Goal: Find contact information: Find contact information

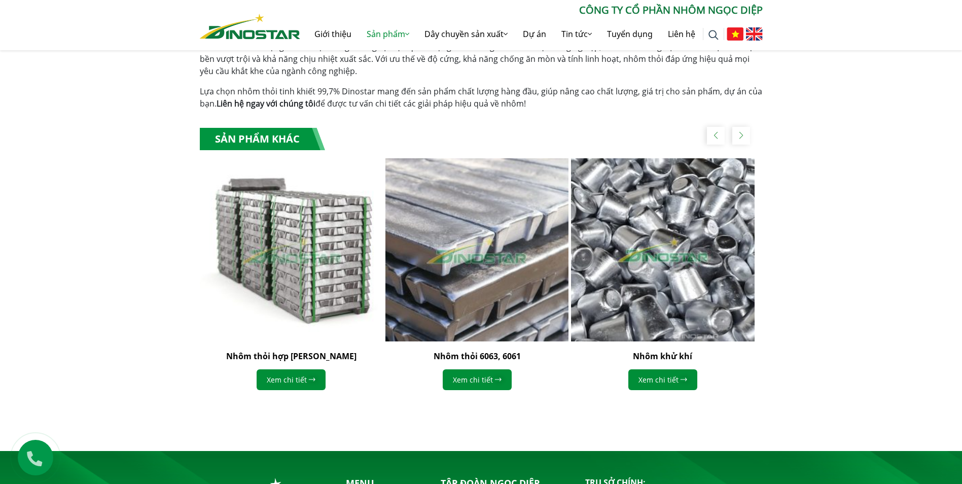
scroll to position [774, 0]
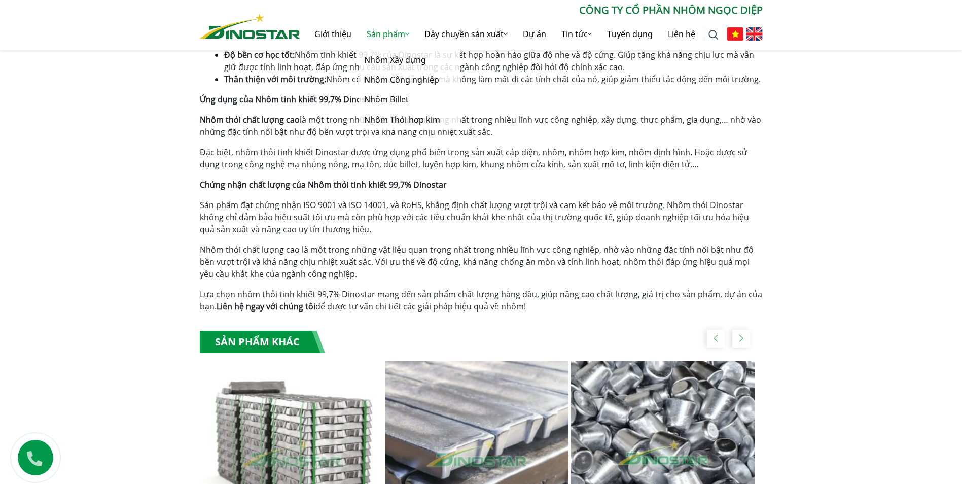
click at [379, 36] on link "Sản phẩm" at bounding box center [388, 34] width 58 height 32
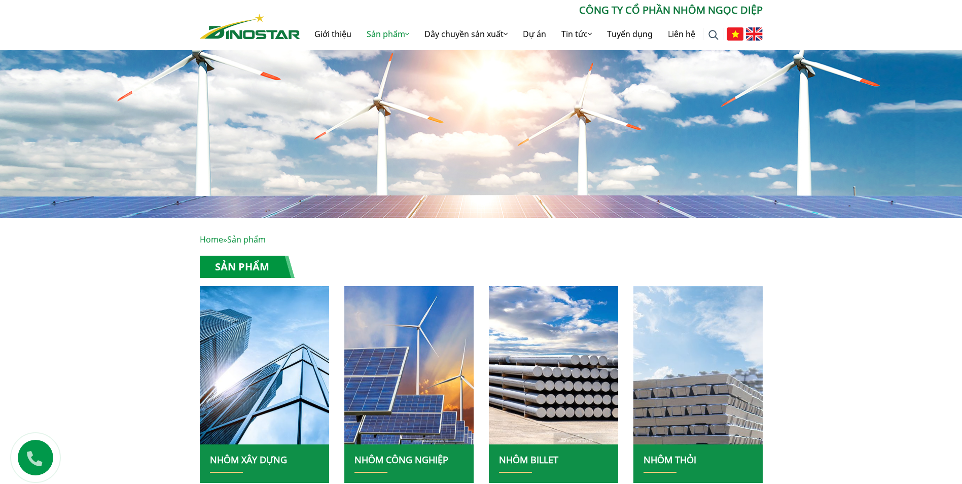
scroll to position [261, 0]
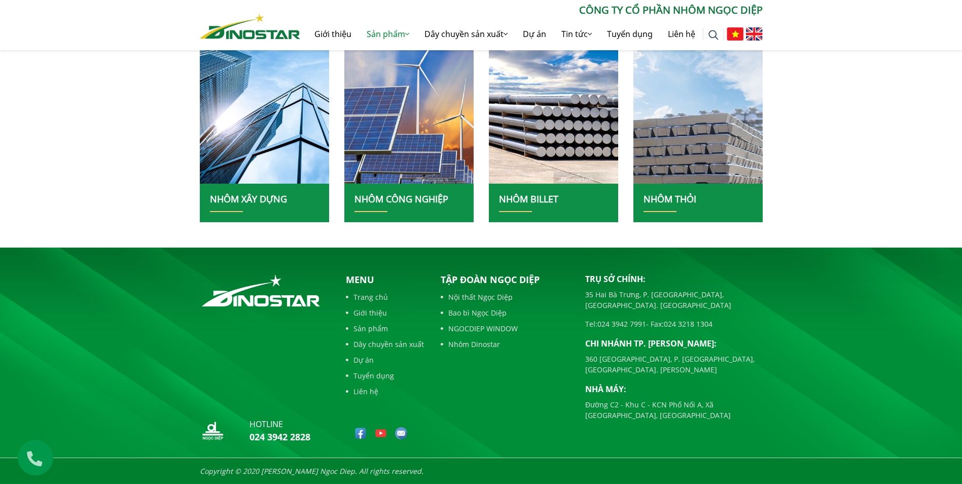
click at [265, 33] on img at bounding box center [250, 26] width 100 height 25
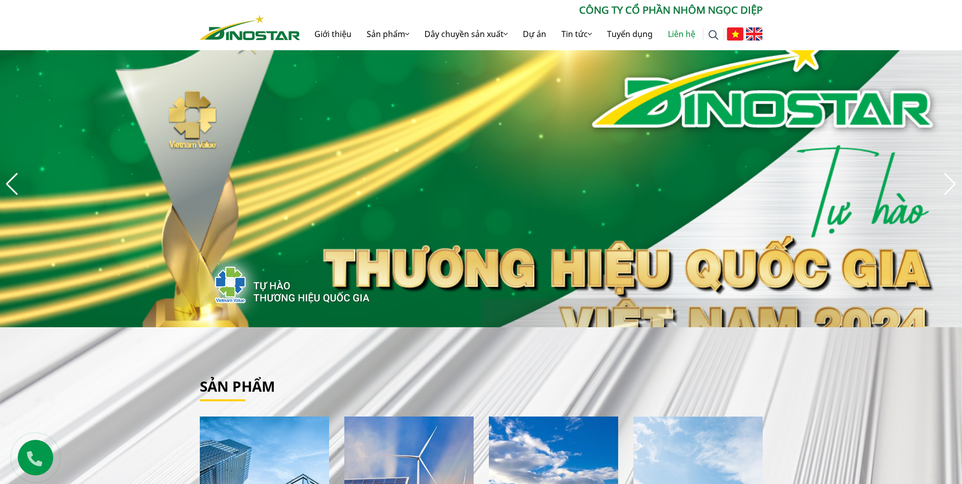
click at [673, 25] on link "Liên hệ" at bounding box center [681, 34] width 43 height 32
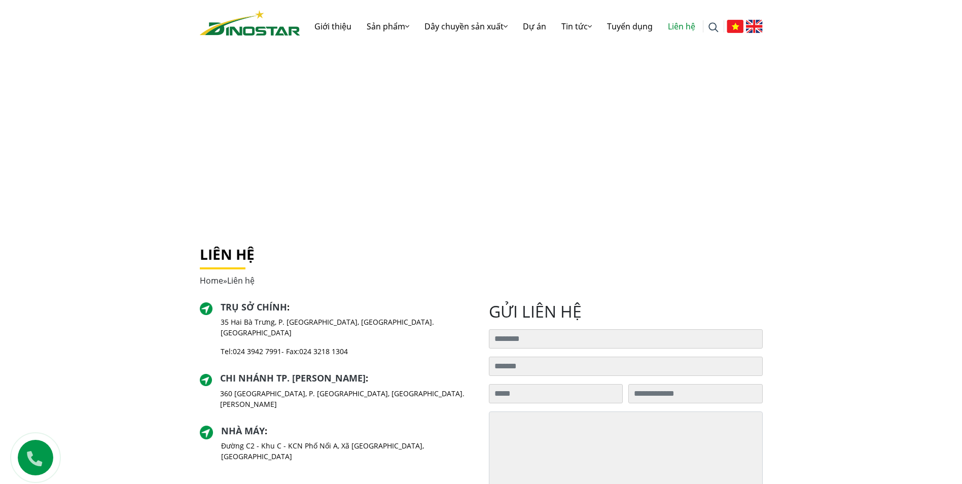
click at [408, 293] on div "Liên hệ Home » Liên hệ" at bounding box center [481, 274] width 578 height 56
